Goal: Navigation & Orientation: Go to known website

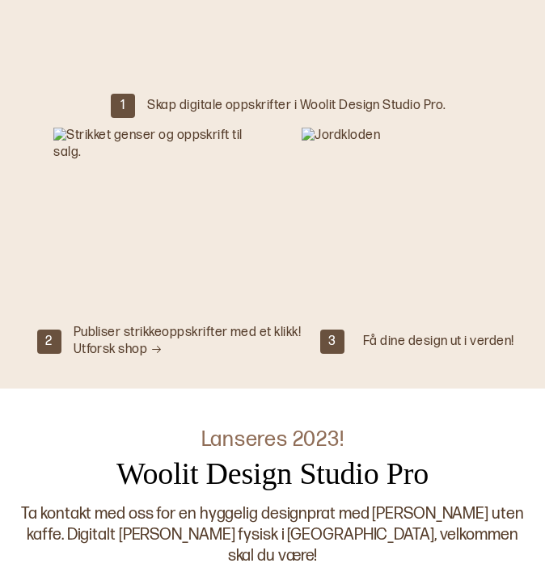
scroll to position [1017, 0]
